Goal: Browse casually

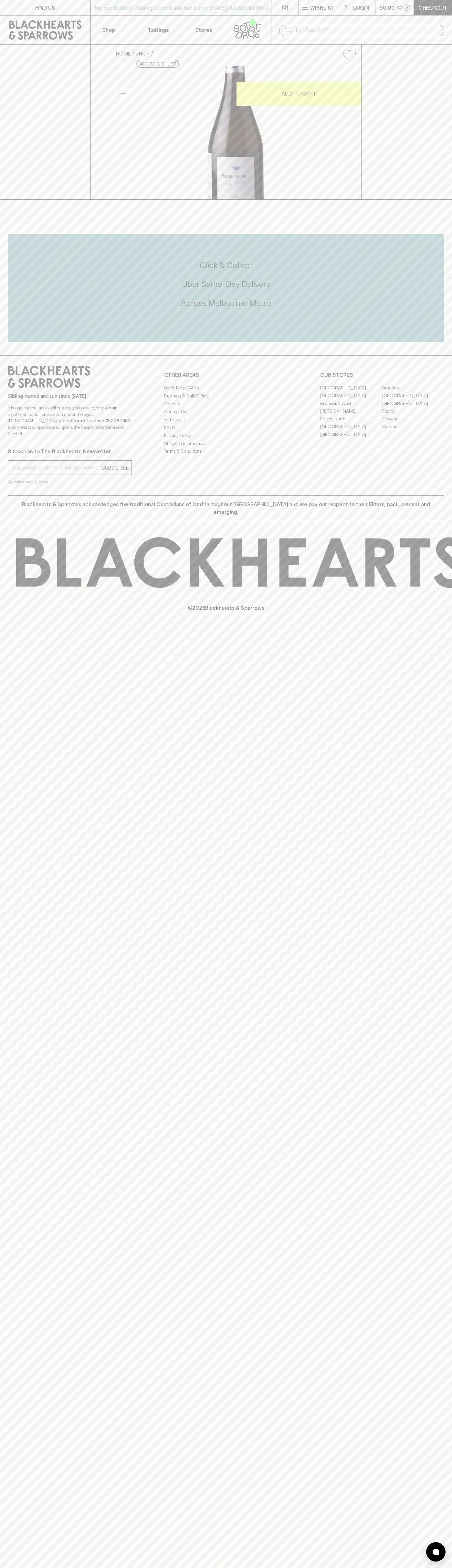
click at [110, 26] on p "Shop" at bounding box center [108, 30] width 13 height 8
click at [376, 1567] on html "FIND US | No Bad Bottles | Sibling Owned and Run Since [DATE] | No Bad Bottles …" at bounding box center [226, 784] width 452 height 1568
click at [1, 1567] on html "FIND US | No Bad Bottles | Sibling Owned and Run Since [DATE] | No Bad Bottles …" at bounding box center [226, 784] width 452 height 1568
